Goal: Transaction & Acquisition: Purchase product/service

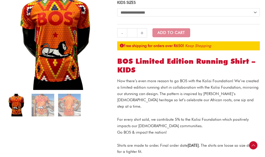
scroll to position [92, 0]
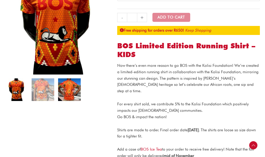
click at [68, 92] on img at bounding box center [69, 89] width 23 height 23
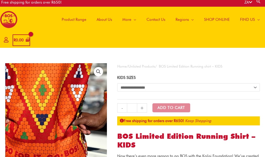
scroll to position [0, 0]
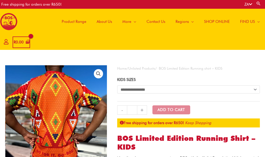
click at [218, 20] on span "SHOP ONLINE" at bounding box center [217, 21] width 26 height 15
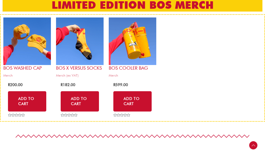
scroll to position [154, 0]
